Goal: Task Accomplishment & Management: Manage account settings

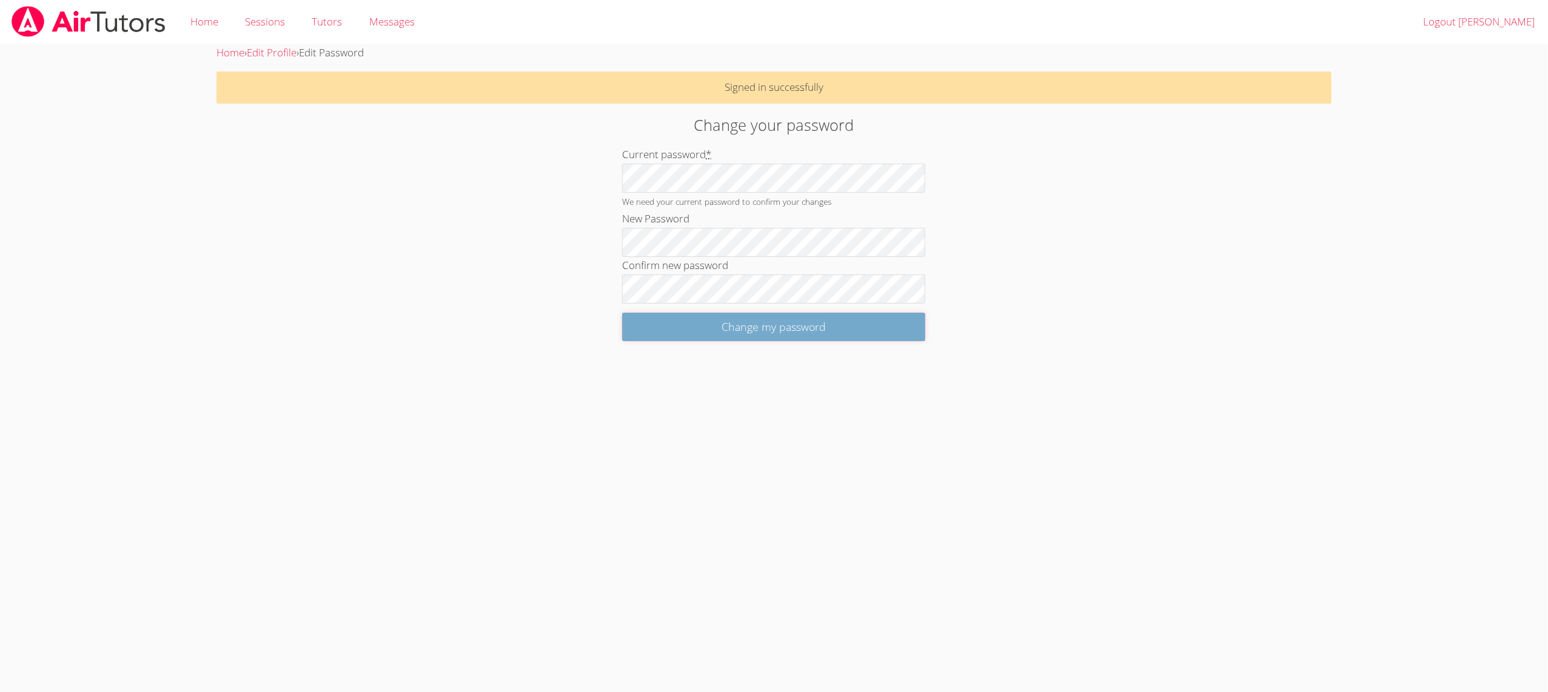
click at [638, 323] on input "Change my password" at bounding box center [773, 327] width 303 height 28
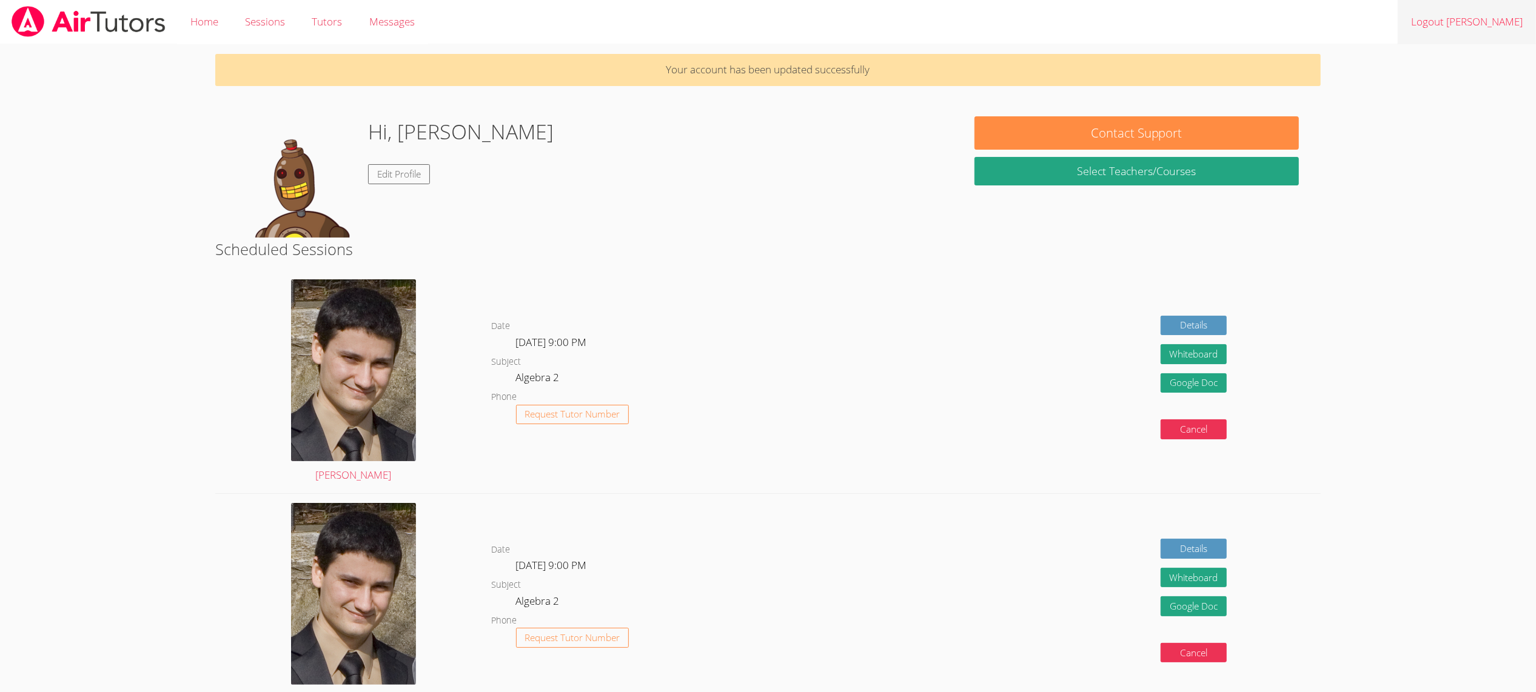
click at [1499, 16] on link "Logout [PERSON_NAME]" at bounding box center [1466, 22] width 138 height 44
